Goal: Check status

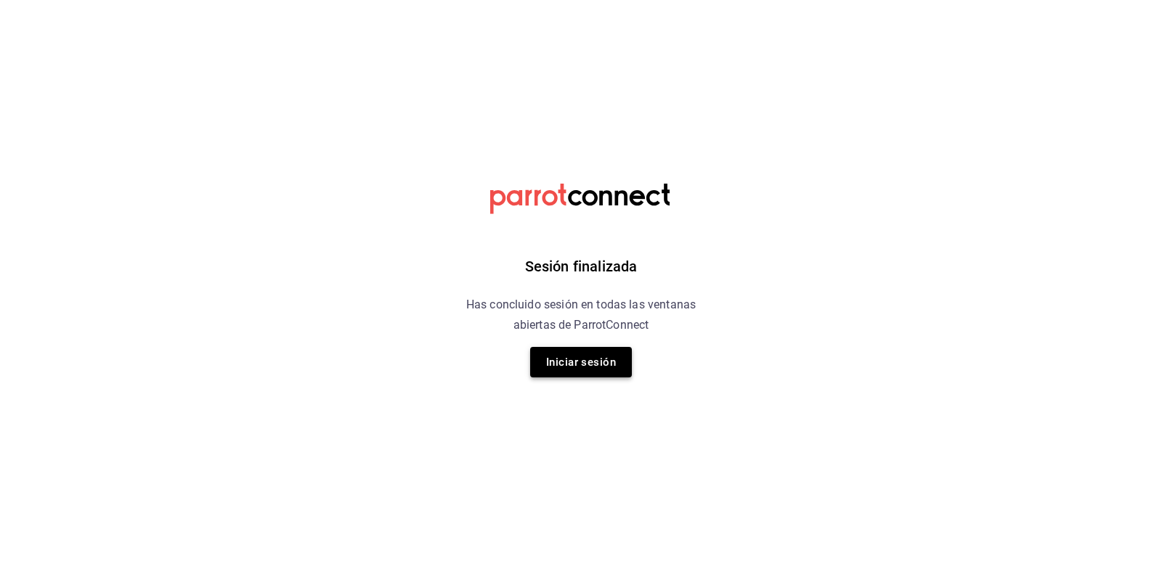
click at [548, 354] on button "Iniciar sesión" at bounding box center [581, 362] width 102 height 31
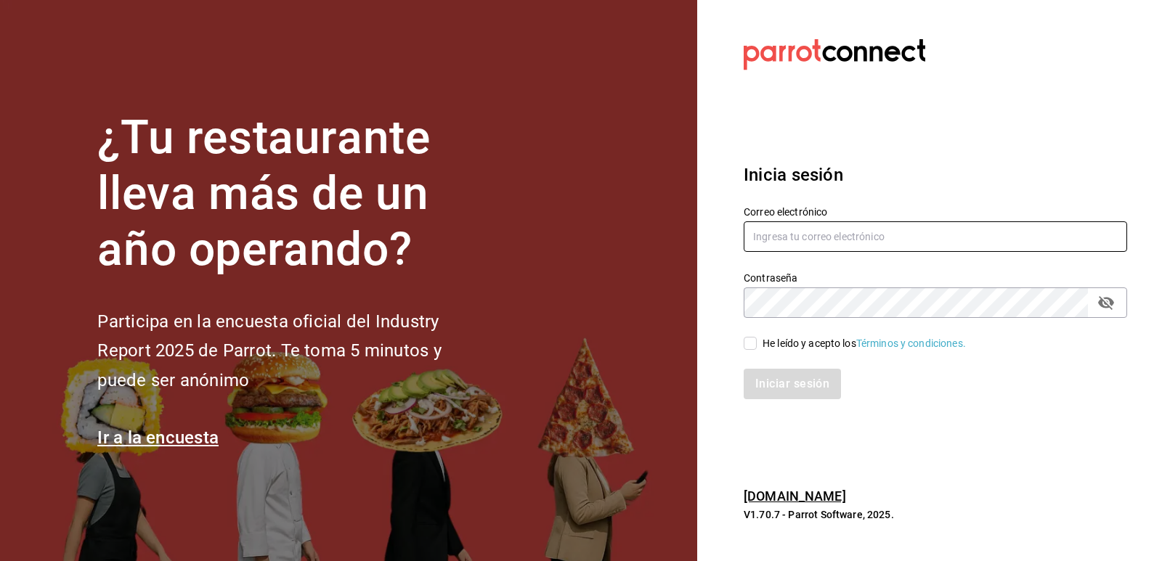
type input "[EMAIL_ADDRESS][DOMAIN_NAME]"
click at [754, 343] on input "He leído y acepto los Términos y condiciones." at bounding box center [750, 343] width 13 height 13
checkbox input "true"
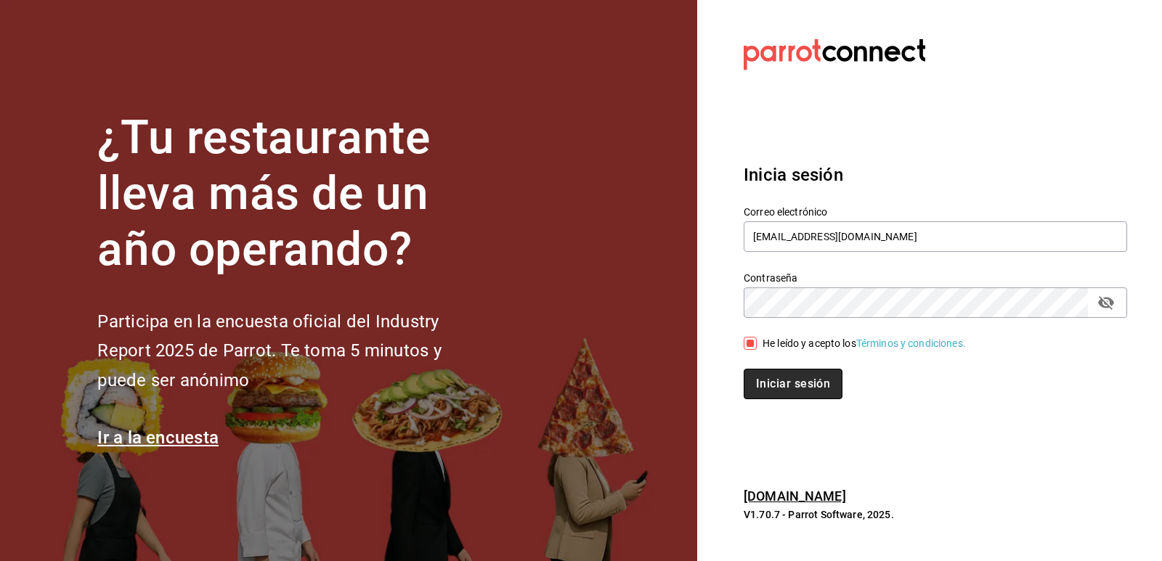
click at [781, 384] on button "Iniciar sesión" at bounding box center [793, 384] width 99 height 31
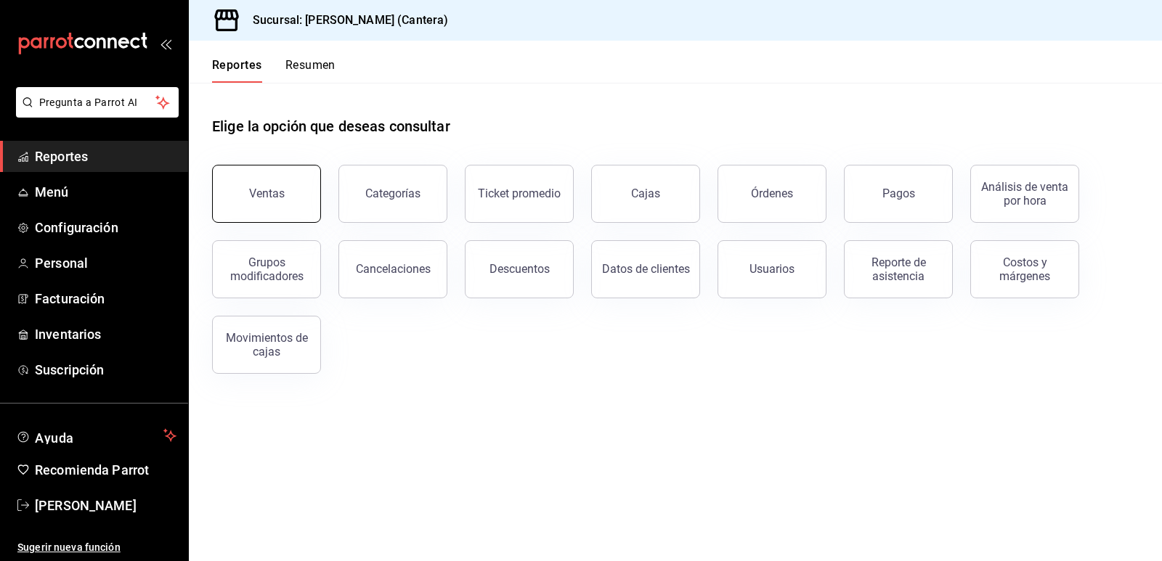
click at [267, 203] on button "Ventas" at bounding box center [266, 194] width 109 height 58
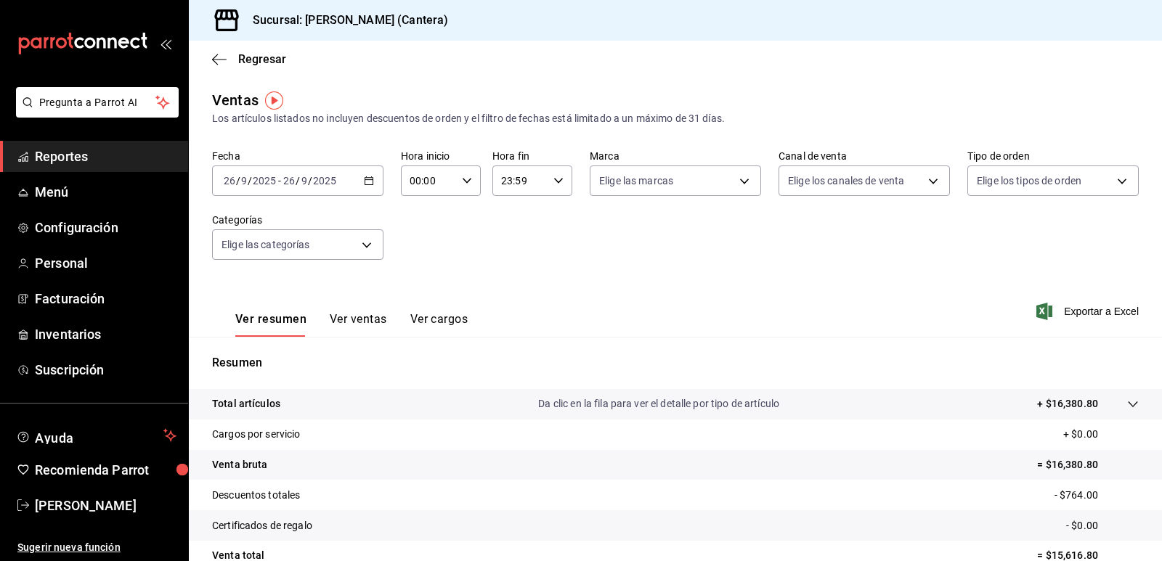
click at [367, 183] on icon "button" at bounding box center [369, 181] width 10 height 10
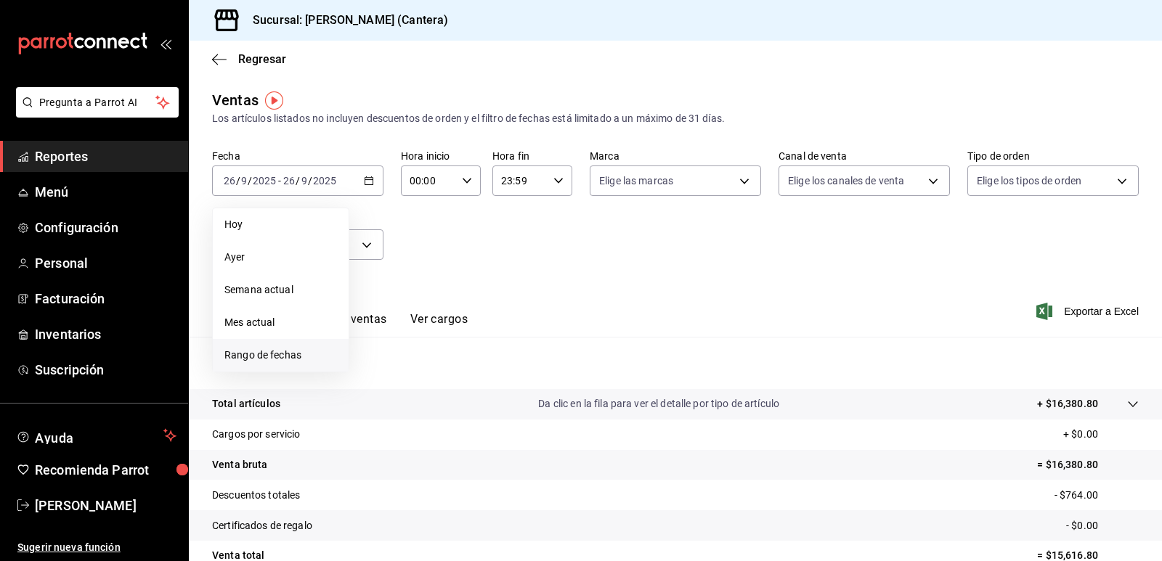
click at [266, 355] on span "Rango de fechas" at bounding box center [280, 355] width 113 height 15
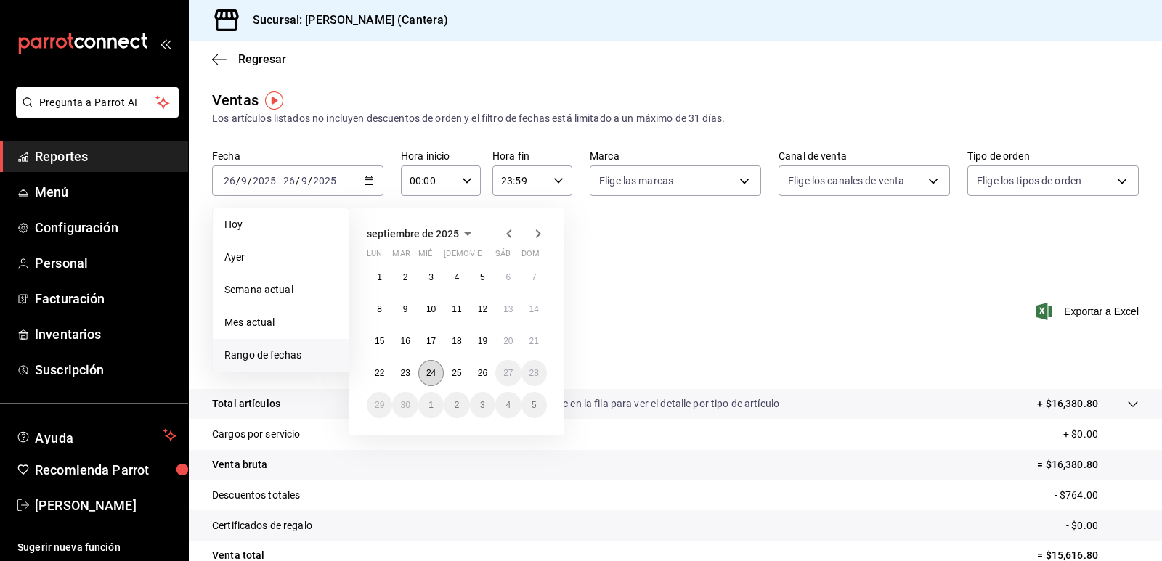
click at [436, 375] on abbr "24" at bounding box center [430, 373] width 9 height 10
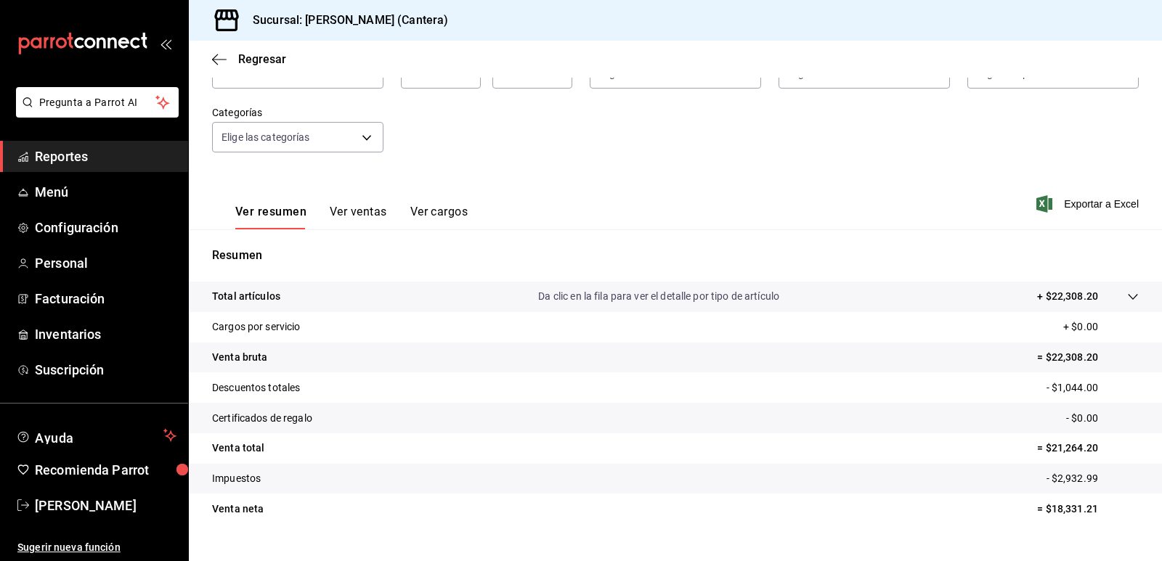
scroll to position [134, 0]
